Goal: Find specific page/section: Find specific page/section

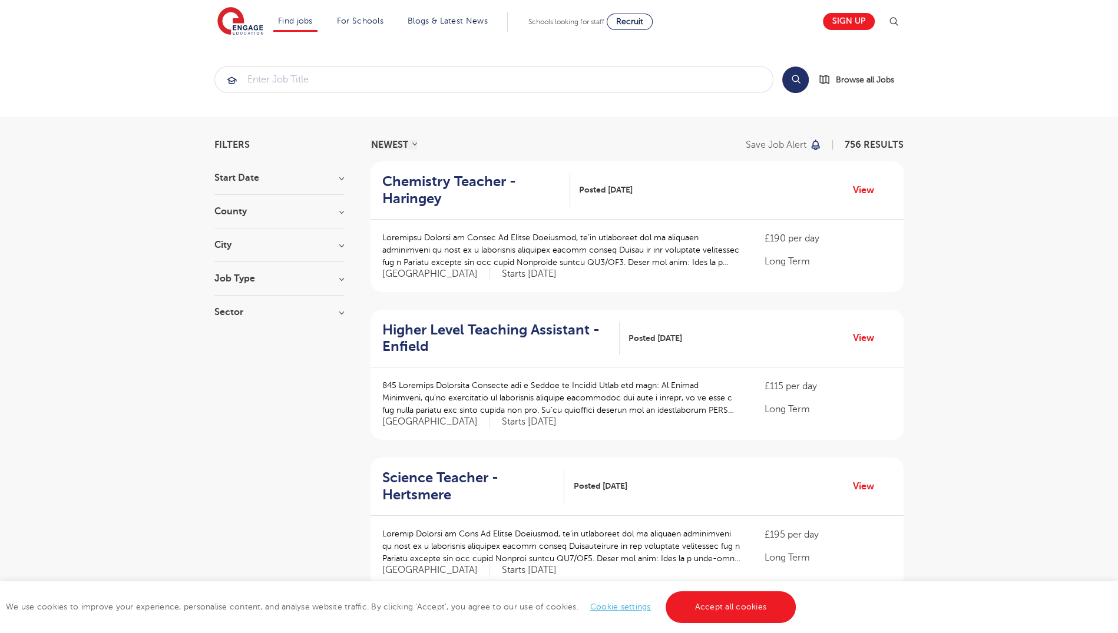
click at [286, 241] on h3 "City" at bounding box center [279, 244] width 130 height 9
click at [249, 372] on button "Show more" at bounding box center [239, 377] width 50 height 11
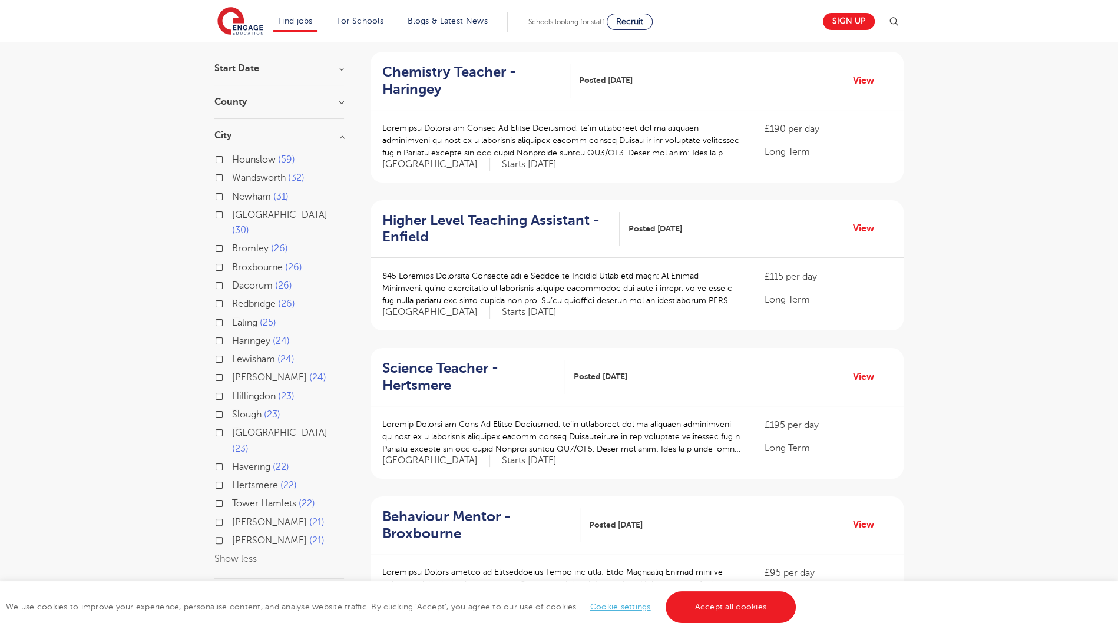
scroll to position [113, 0]
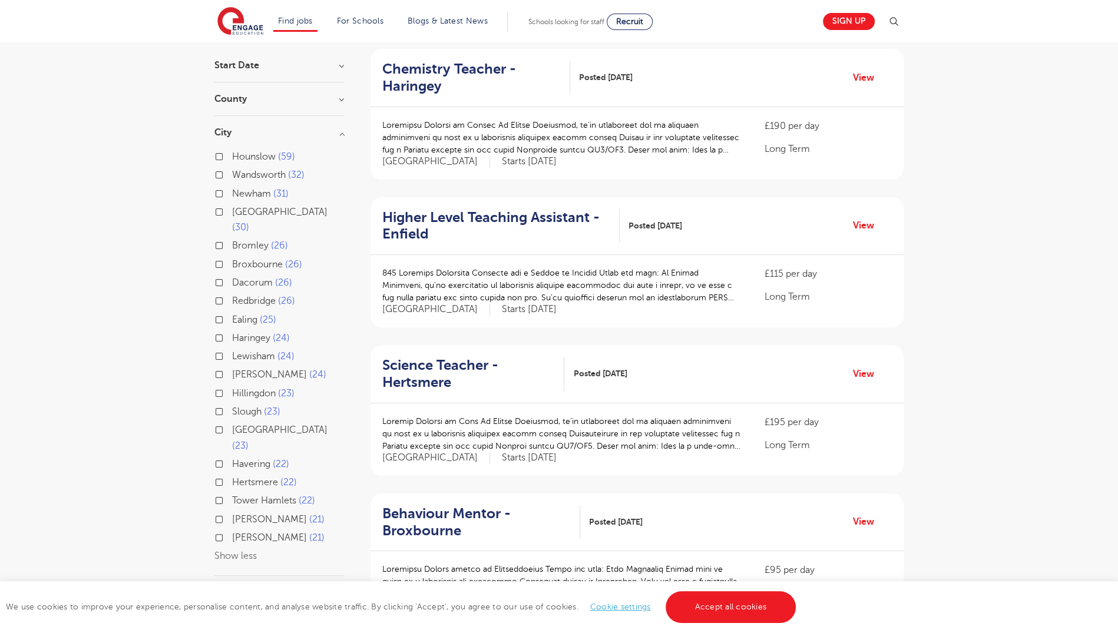
click at [224, 293] on div "Redbridge 26" at bounding box center [279, 302] width 130 height 18
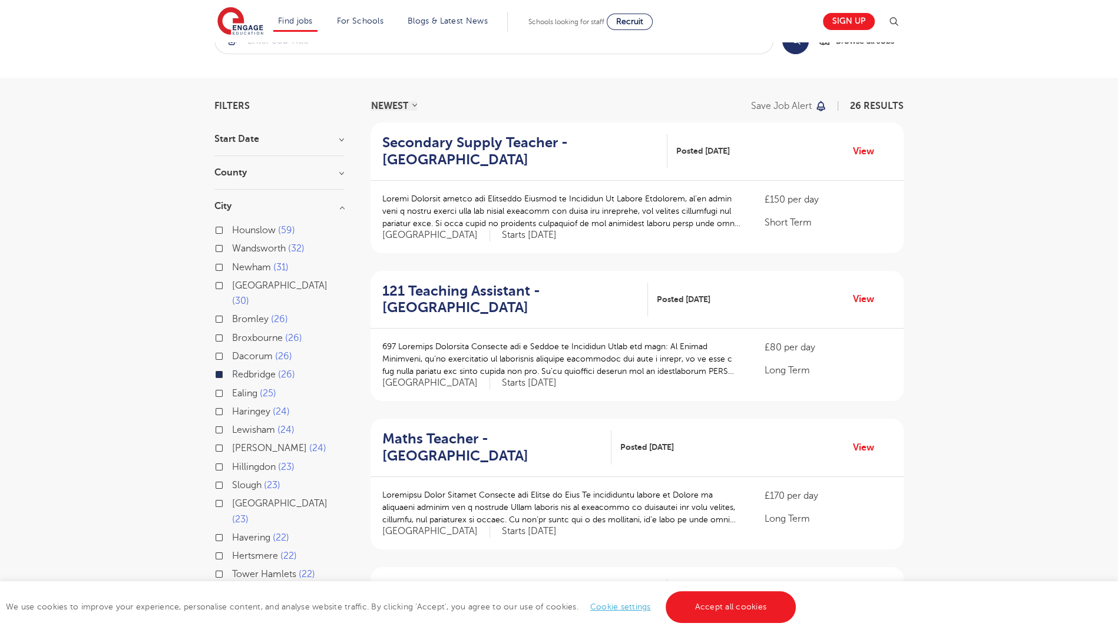
scroll to position [9, 0]
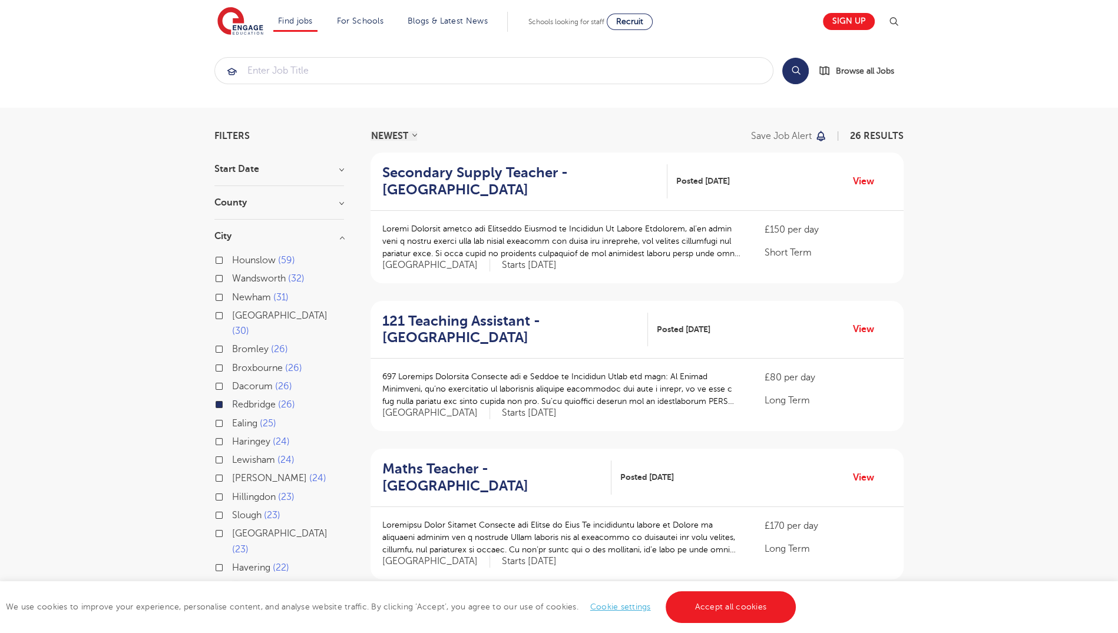
click at [222, 342] on div "Bromley 26" at bounding box center [279, 351] width 130 height 18
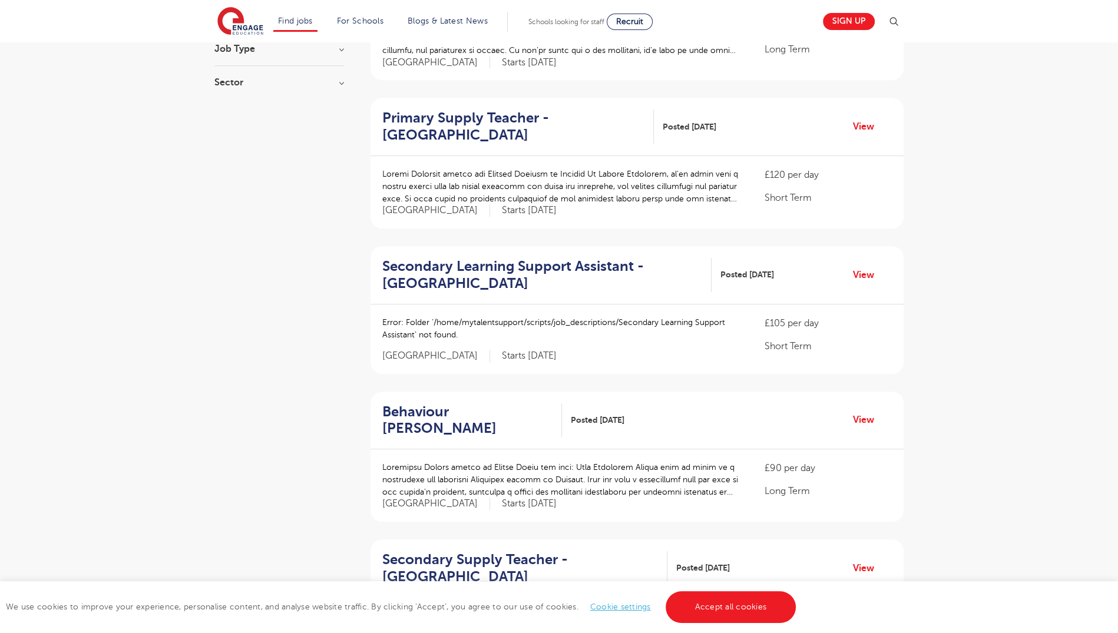
scroll to position [657, 0]
click at [870, 123] on link "View" at bounding box center [868, 125] width 30 height 15
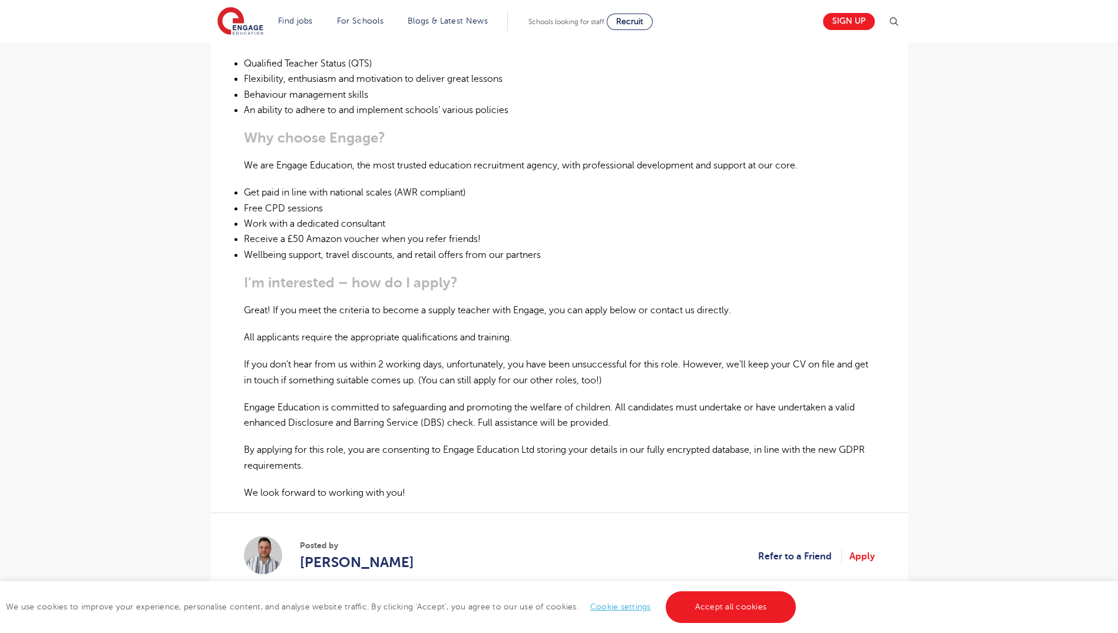
scroll to position [551, 0]
